Goal: Task Accomplishment & Management: Complete application form

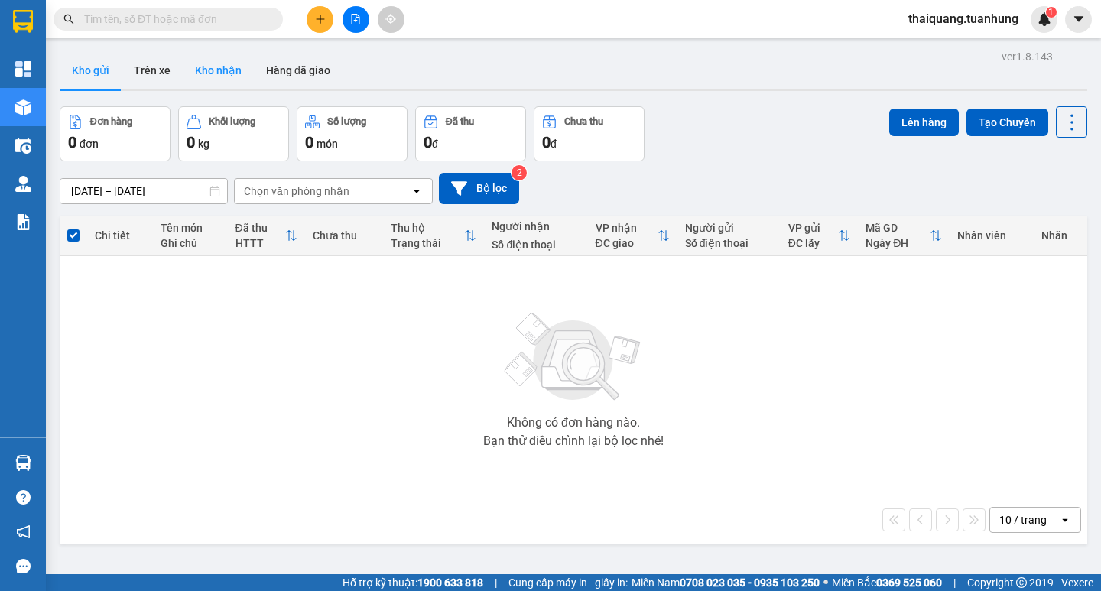
click at [234, 81] on button "Kho nhận" at bounding box center [218, 70] width 71 height 37
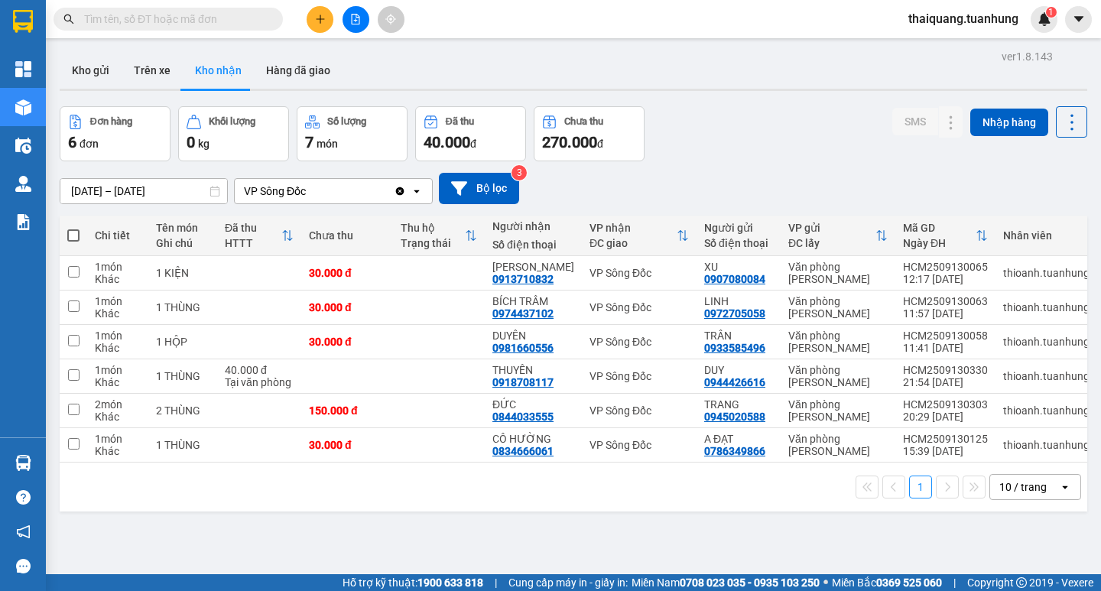
click at [238, 21] on input "text" at bounding box center [174, 19] width 180 height 17
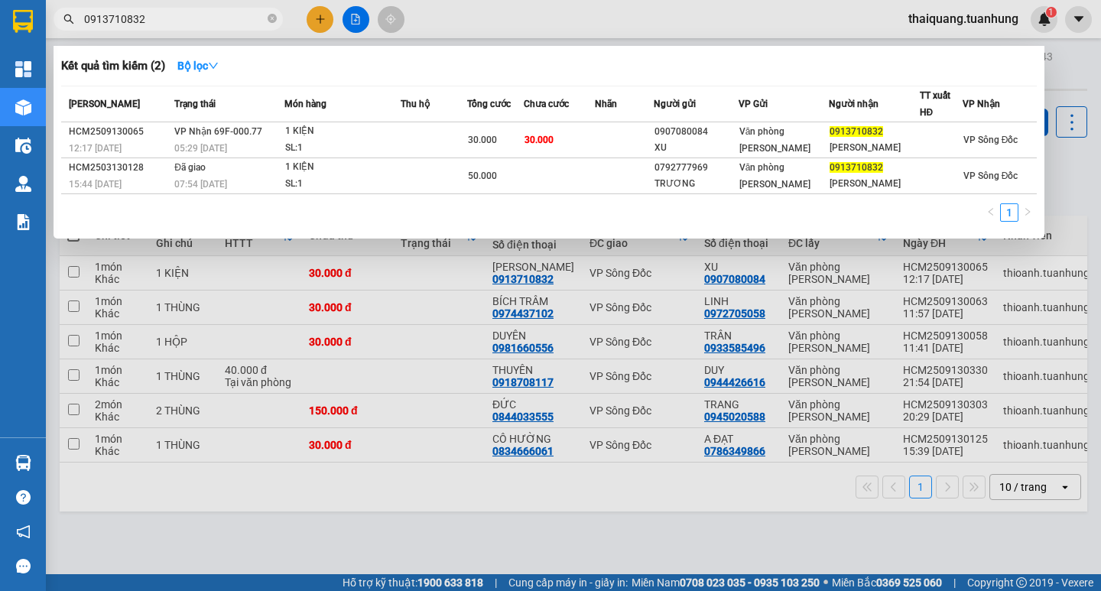
type input "0913710832"
click at [567, 494] on div at bounding box center [550, 295] width 1101 height 591
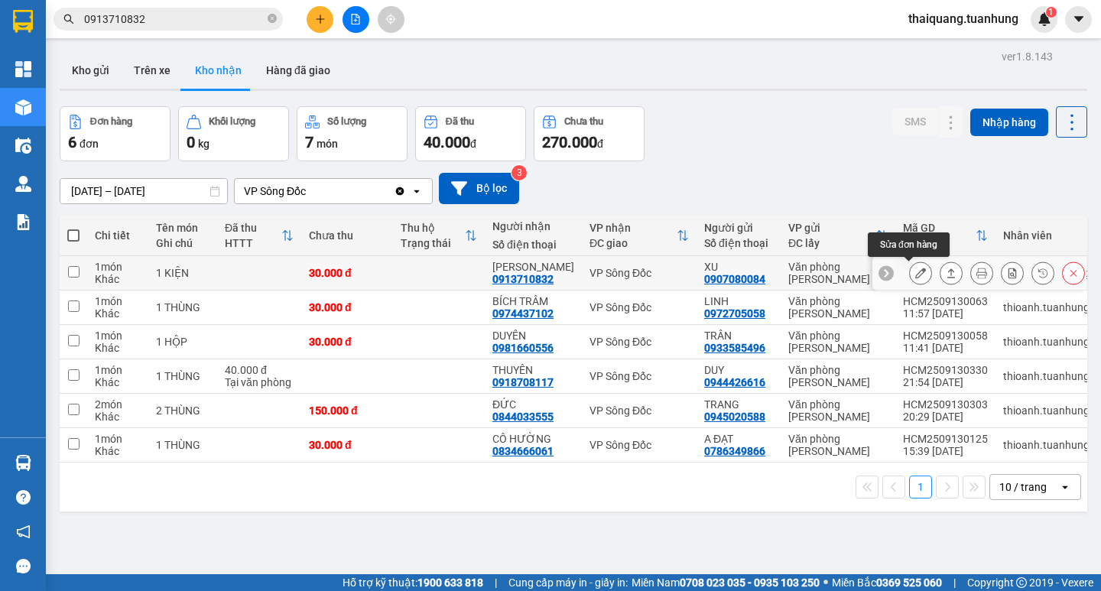
click at [910, 271] on button at bounding box center [920, 273] width 21 height 27
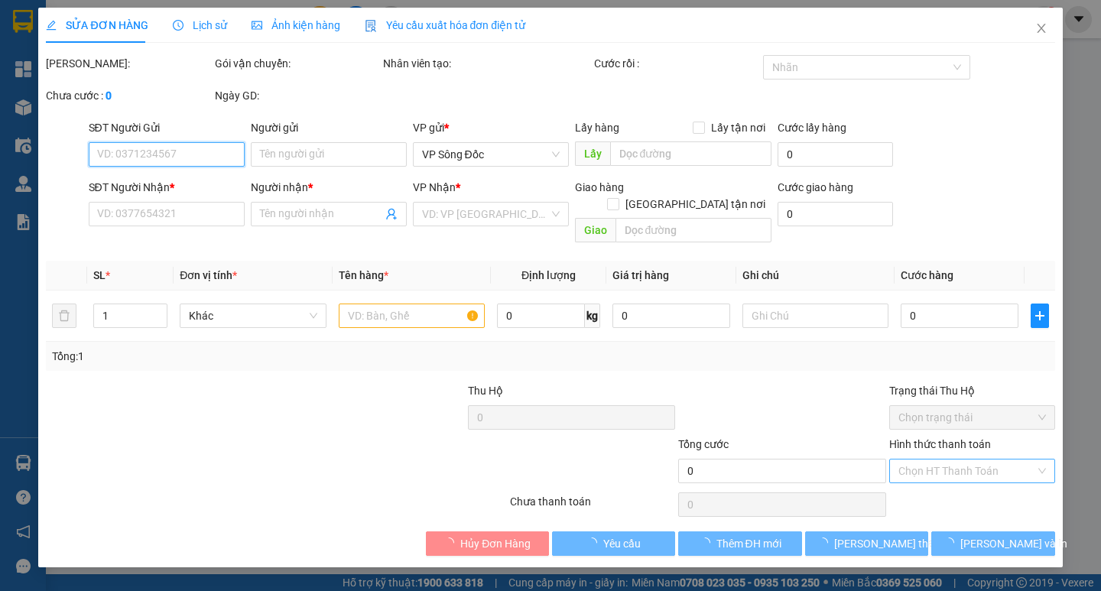
type input "0907080084"
type input "XU"
type input "0913710832"
type input "[PERSON_NAME]"
type input "30.000"
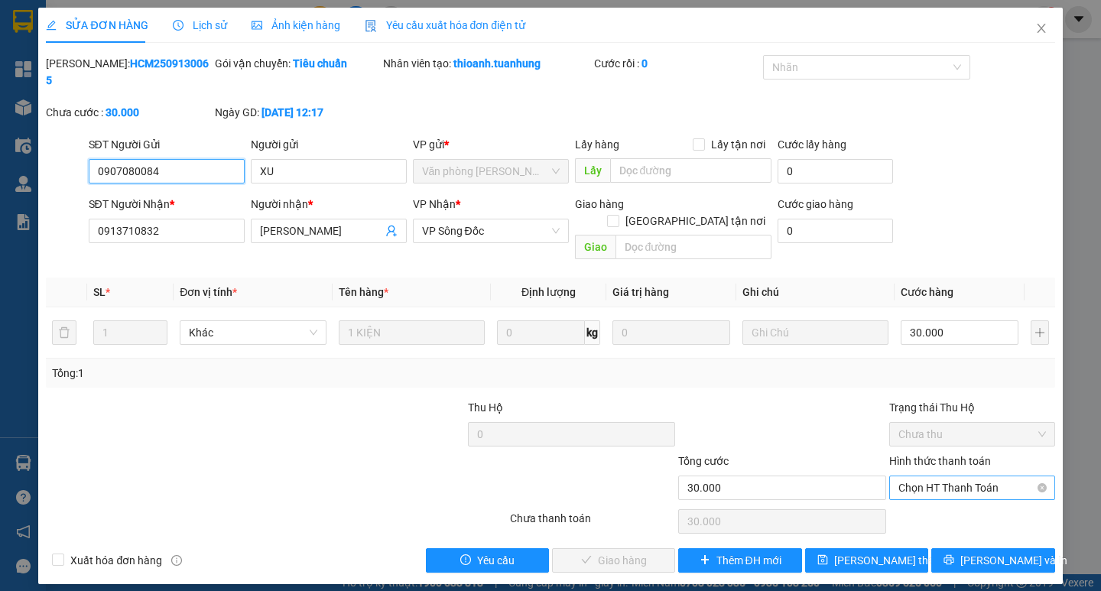
click at [955, 476] on span "Chọn HT Thanh Toán" at bounding box center [972, 487] width 148 height 23
click at [955, 479] on div "Tại văn phòng" at bounding box center [972, 484] width 148 height 17
type input "0"
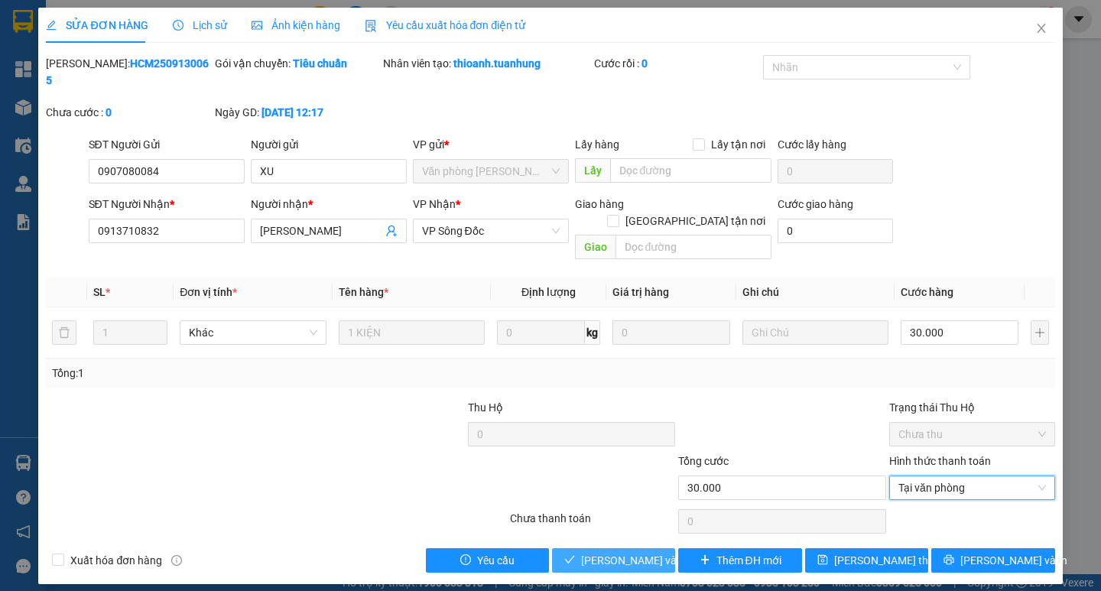
click at [631, 552] on span "[PERSON_NAME] và Giao hàng" at bounding box center [654, 560] width 147 height 17
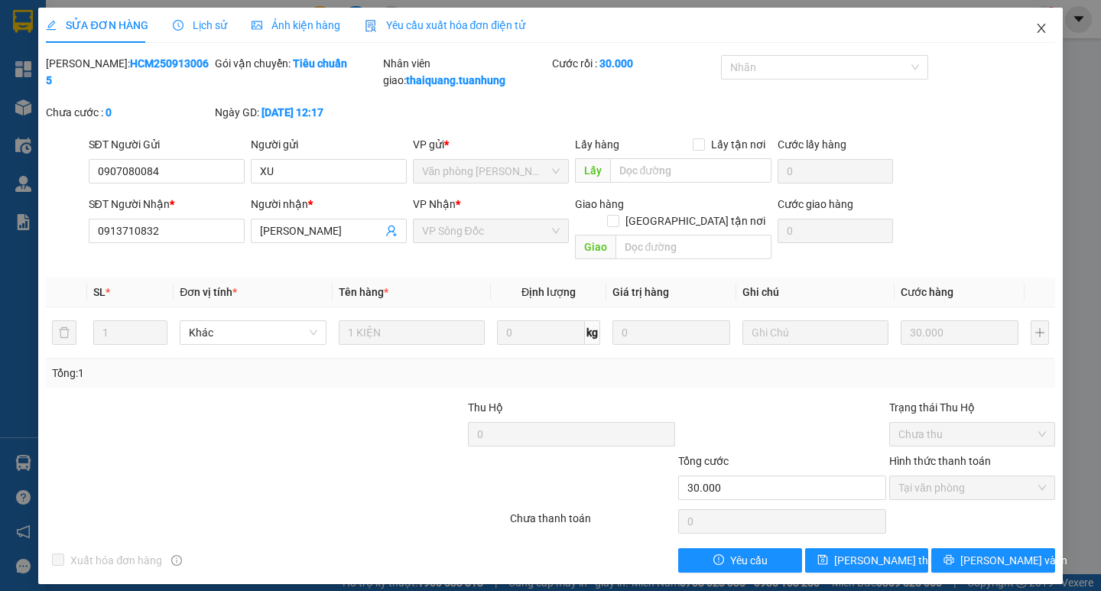
click at [1040, 28] on icon "close" at bounding box center [1041, 28] width 8 height 9
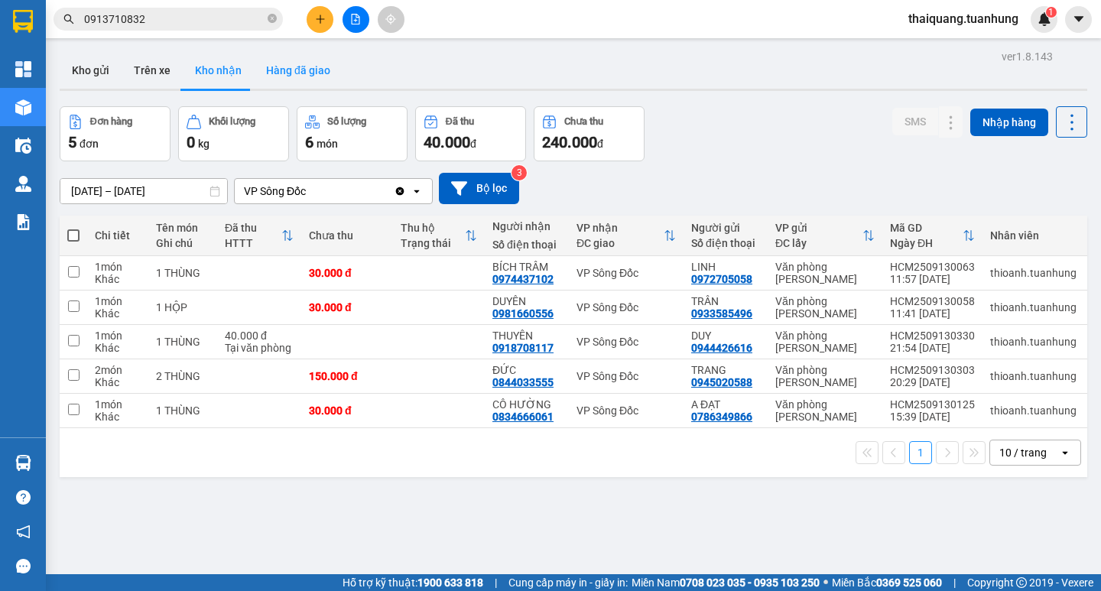
click at [296, 80] on button "Hàng đã giao" at bounding box center [298, 70] width 89 height 37
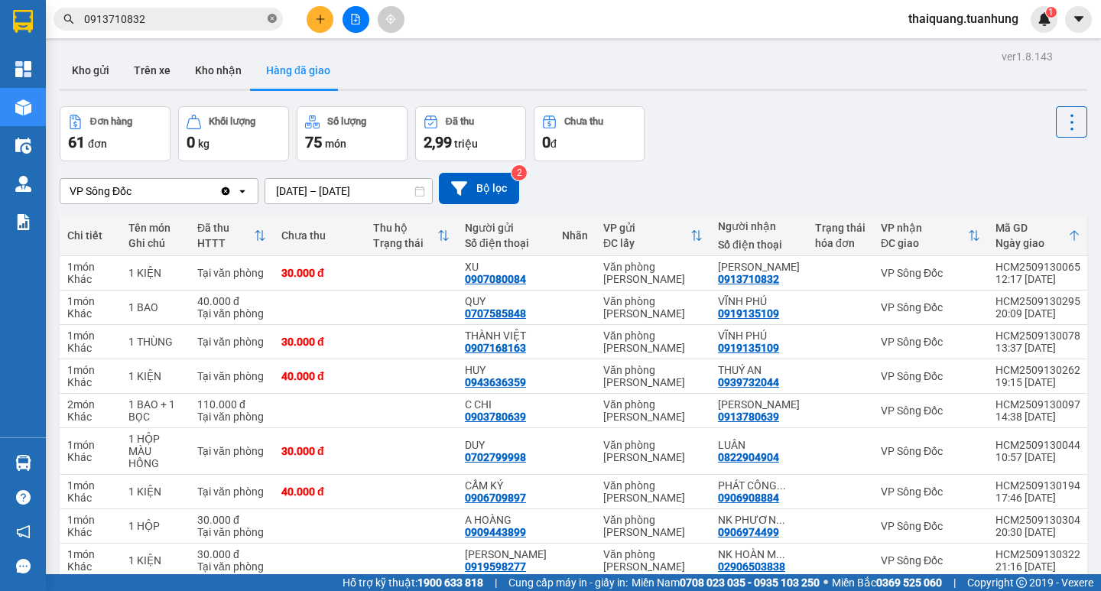
click at [269, 19] on icon "close-circle" at bounding box center [272, 18] width 9 height 9
click at [219, 63] on button "Kho nhận" at bounding box center [218, 70] width 71 height 37
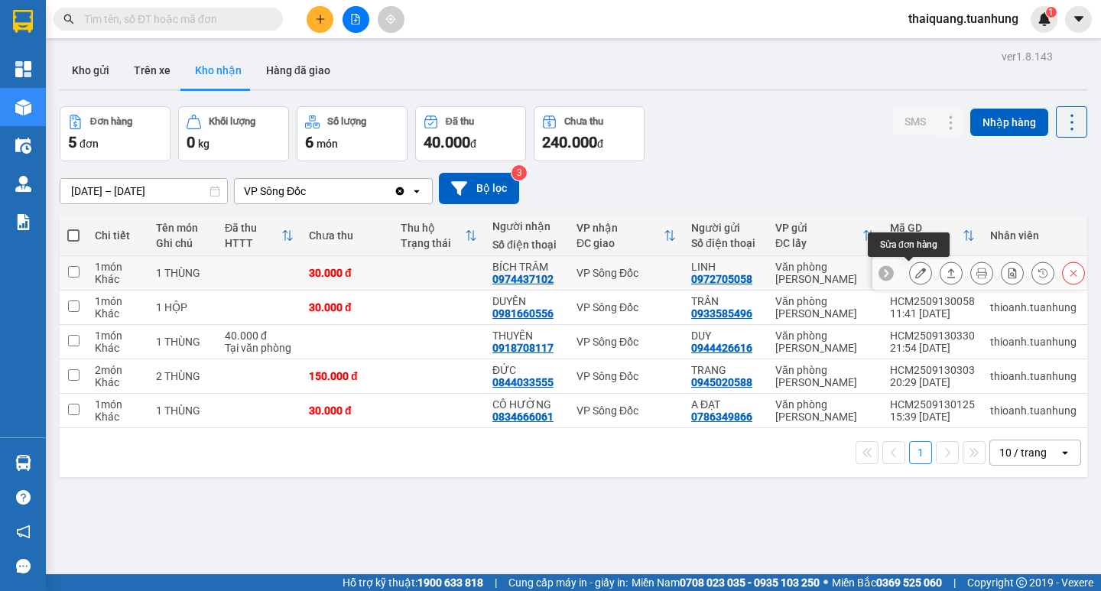
click at [915, 272] on icon at bounding box center [920, 273] width 11 height 11
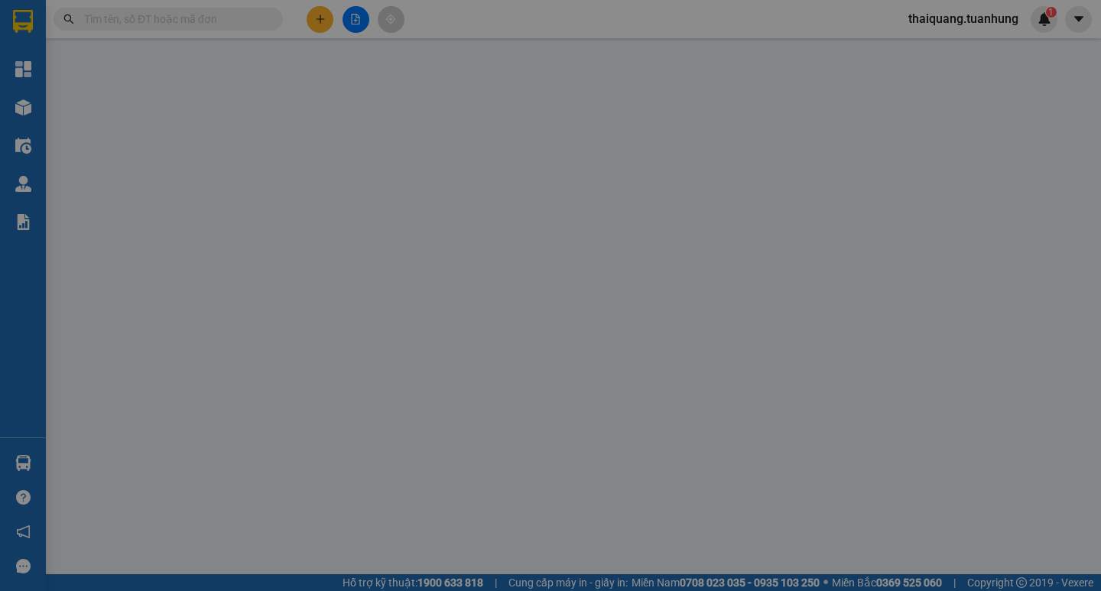
type input "0972705058"
type input "LINH"
type input "0974437102"
type input "BÍCH TRÂM"
type input "30.000"
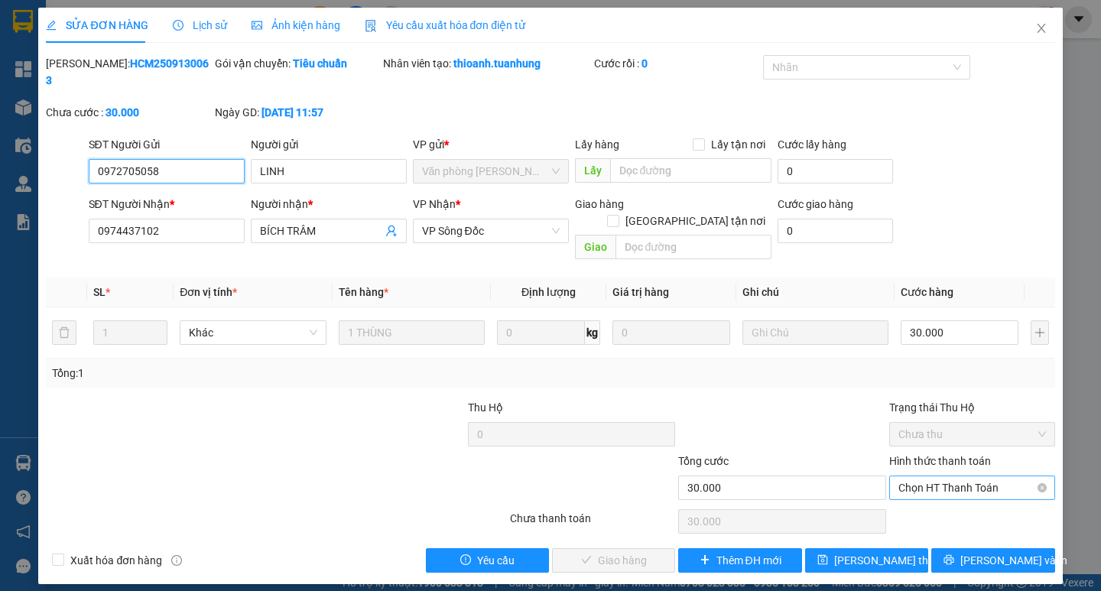
click at [962, 476] on span "Chọn HT Thanh Toán" at bounding box center [972, 487] width 148 height 23
click at [955, 481] on div "Tại văn phòng" at bounding box center [972, 484] width 148 height 17
type input "0"
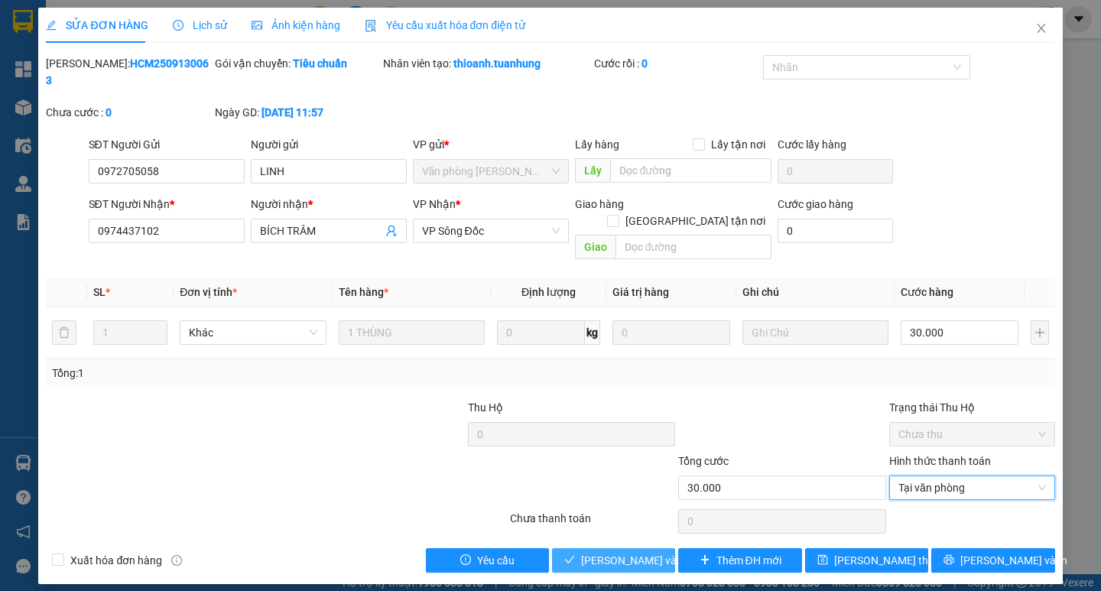
click at [625, 552] on span "[PERSON_NAME] và Giao hàng" at bounding box center [654, 560] width 147 height 17
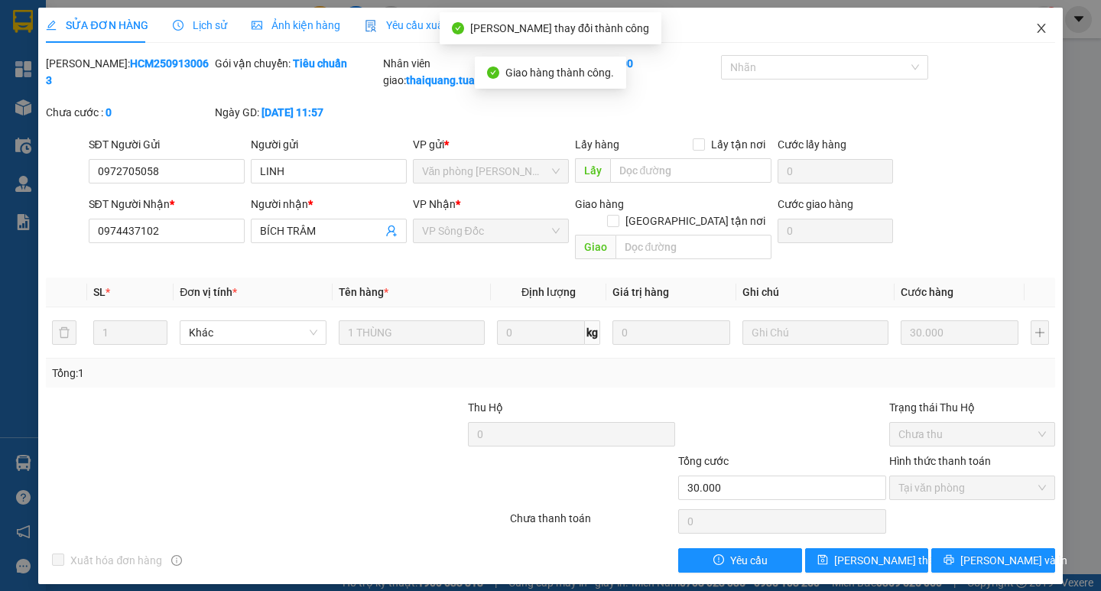
click at [1037, 30] on icon "close" at bounding box center [1041, 28] width 12 height 12
